Goal: Navigation & Orientation: Find specific page/section

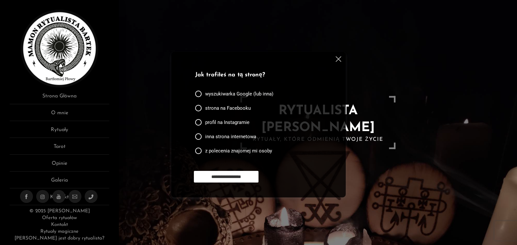
click at [341, 62] on div at bounding box center [338, 60] width 8 height 8
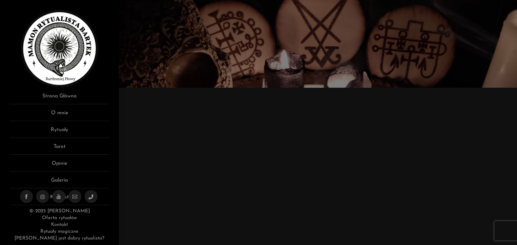
scroll to position [162, 0]
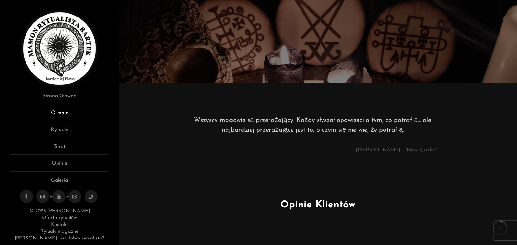
click at [67, 113] on link "O mnie" at bounding box center [60, 115] width 100 height 12
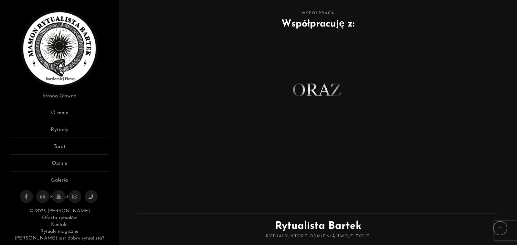
scroll to position [416, 0]
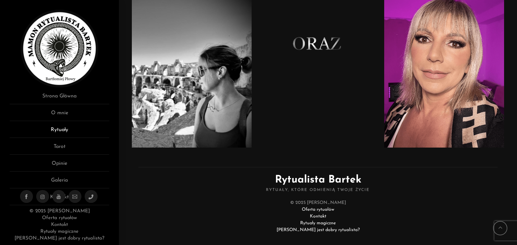
click at [53, 129] on link "Rytuały" at bounding box center [60, 132] width 100 height 12
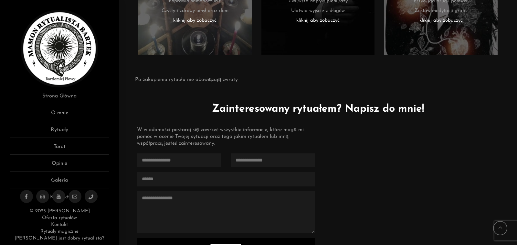
scroll to position [1674, 0]
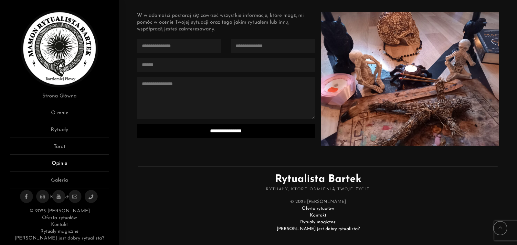
click at [67, 164] on link "Opinie" at bounding box center [60, 165] width 100 height 12
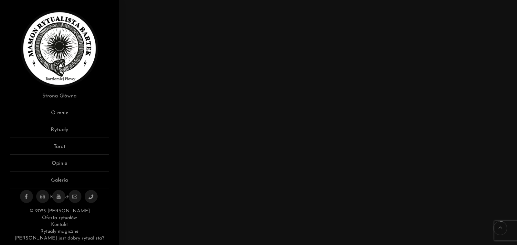
scroll to position [517, 0]
